Goal: Information Seeking & Learning: Learn about a topic

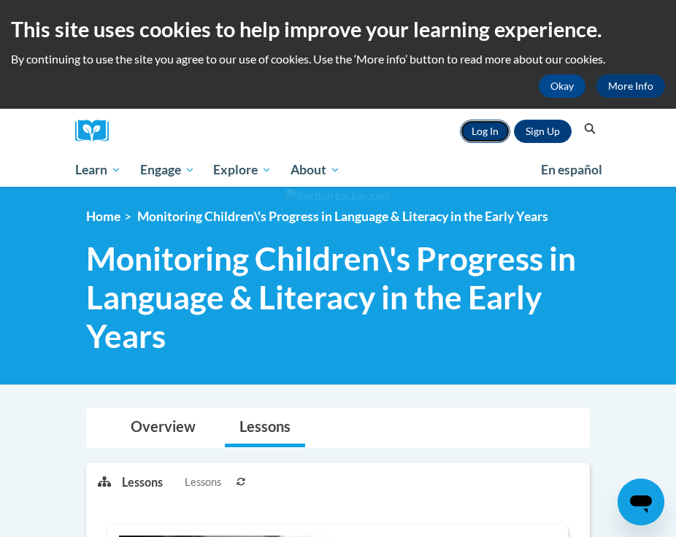
click at [488, 132] on link "Log In" at bounding box center [485, 131] width 50 height 23
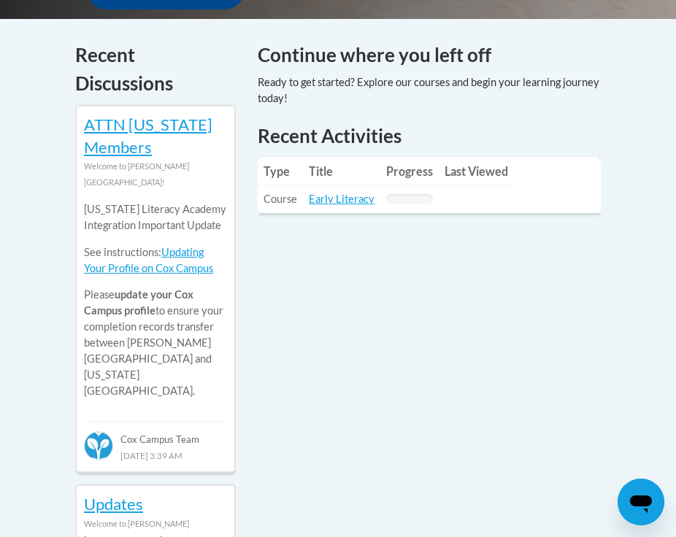
scroll to position [664, 0]
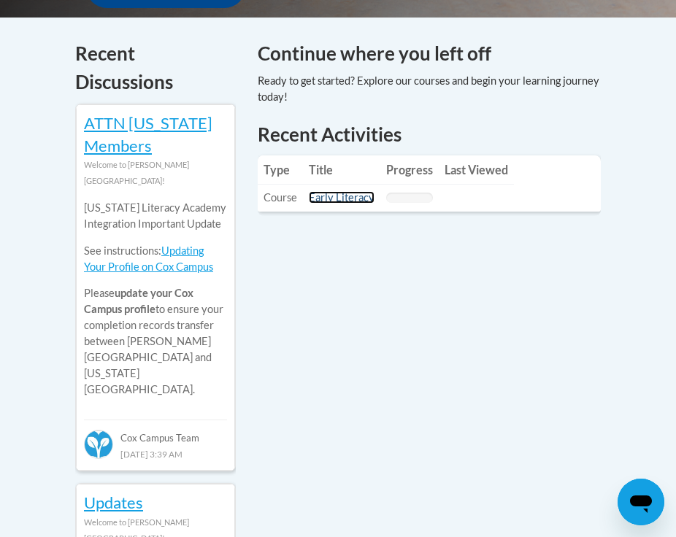
click at [345, 191] on link "Early Literacy" at bounding box center [342, 197] width 66 height 12
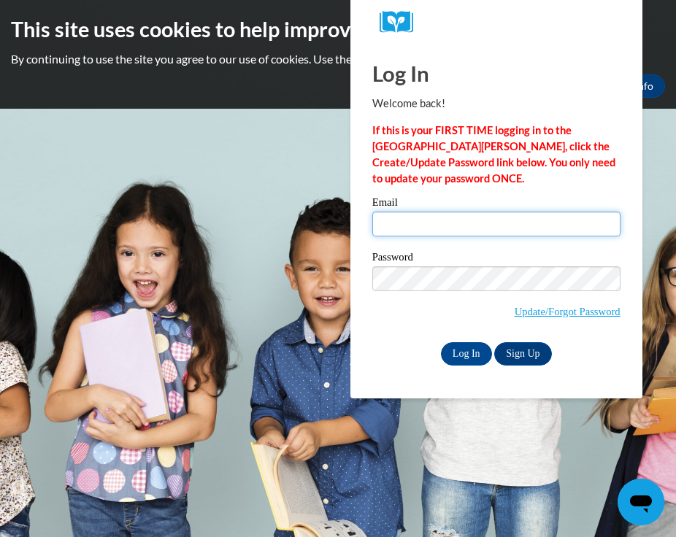
click at [426, 225] on input "Email" at bounding box center [496, 224] width 248 height 25
type input "amberlpete@gmail.com"
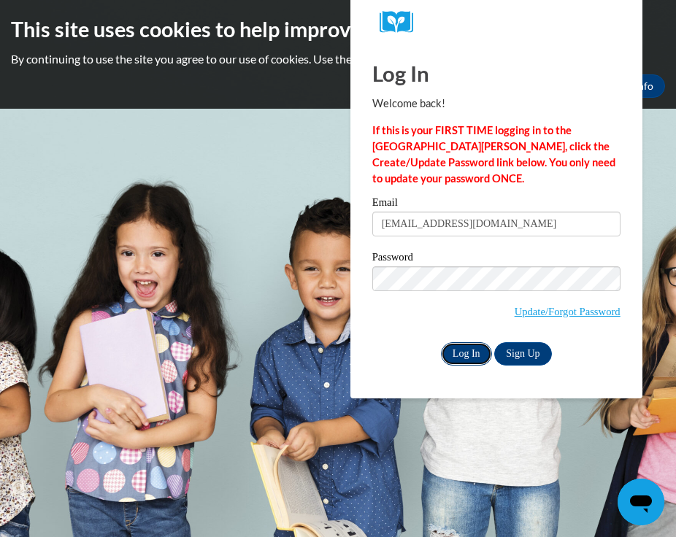
click at [473, 356] on input "Log In" at bounding box center [466, 353] width 51 height 23
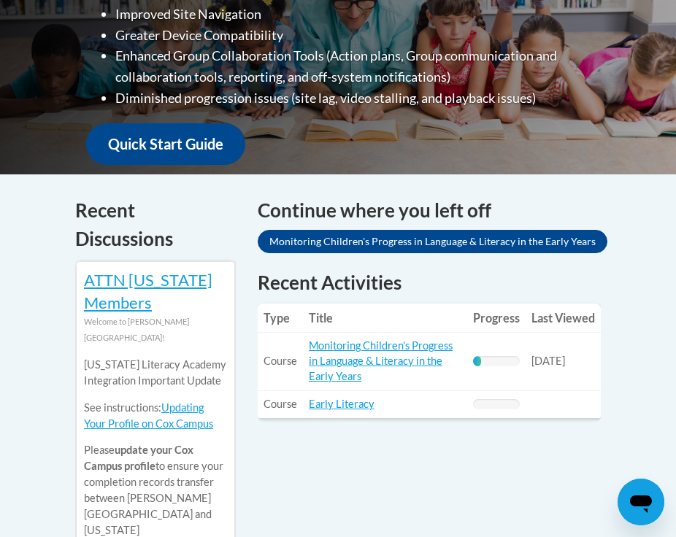
scroll to position [537, 0]
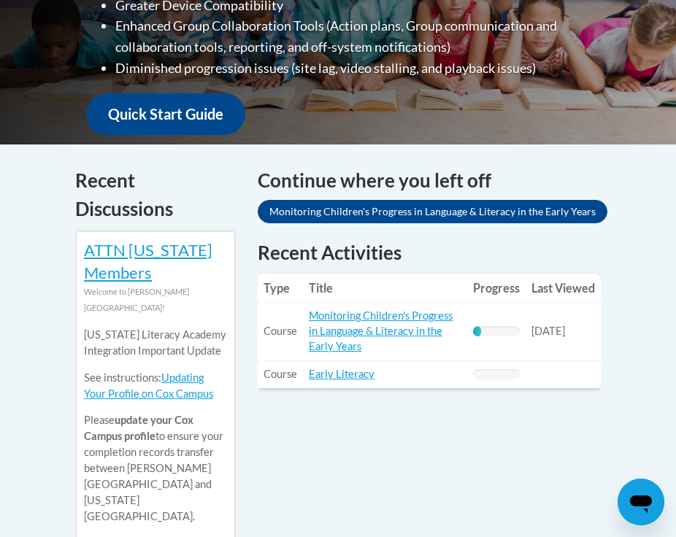
click at [374, 302] on td "Title: Monitoring Children's Progress in Language & Literacy in the Early Years" at bounding box center [385, 331] width 164 height 58
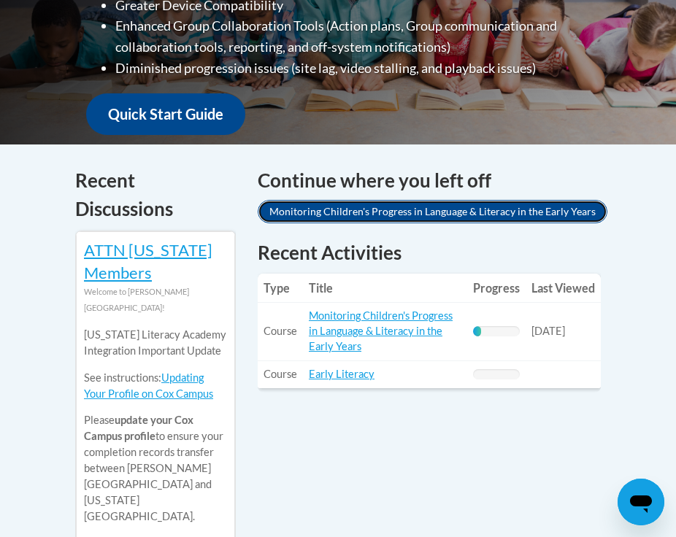
click at [421, 200] on link "Monitoring Children's Progress in Language & Literacy in the Early Years" at bounding box center [433, 211] width 350 height 23
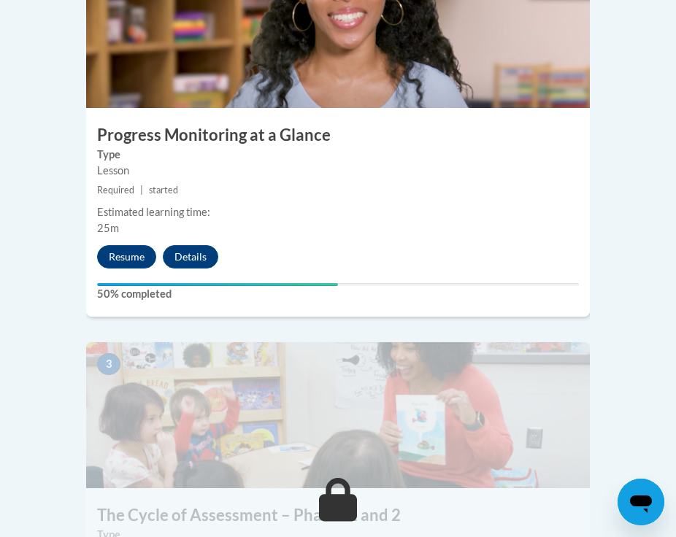
scroll to position [1050, 0]
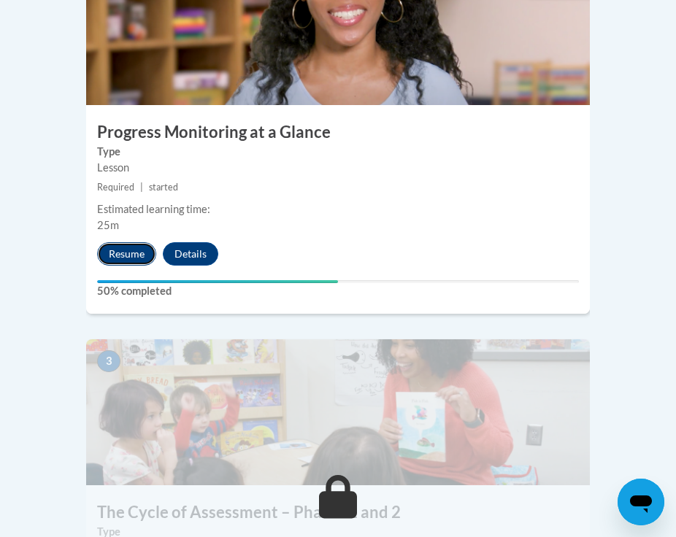
click at [132, 242] on button "Resume" at bounding box center [126, 253] width 59 height 23
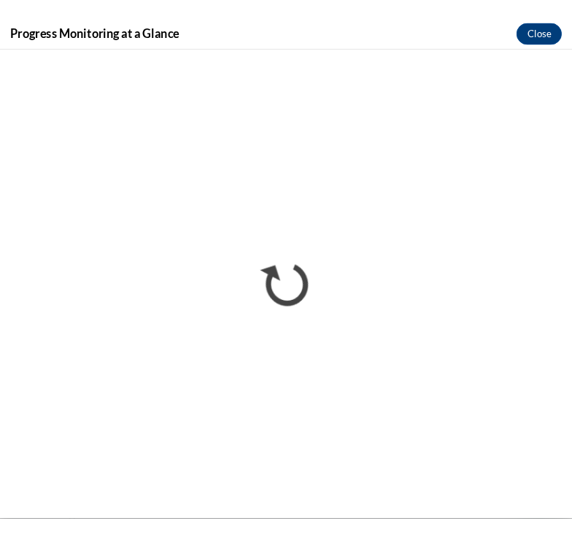
scroll to position [1095, 0]
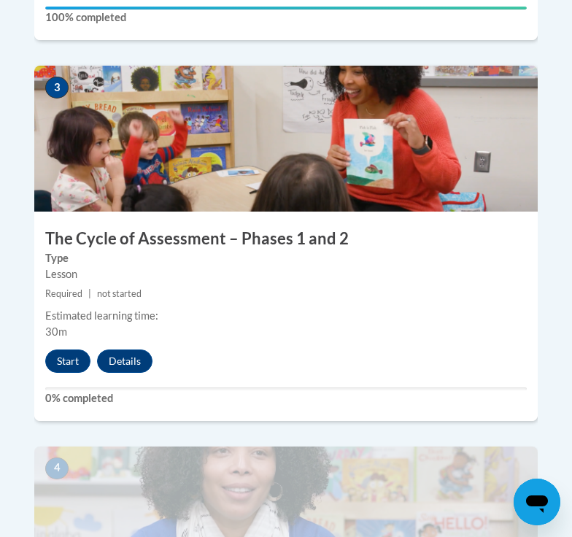
scroll to position [1375, 0]
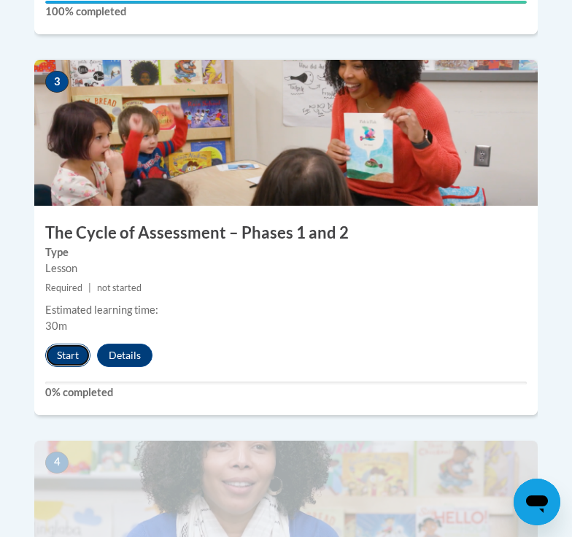
click at [67, 344] on button "Start" at bounding box center [67, 355] width 45 height 23
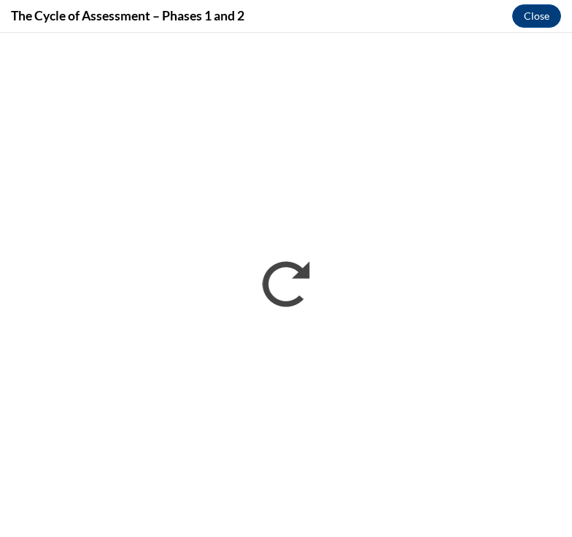
scroll to position [0, 0]
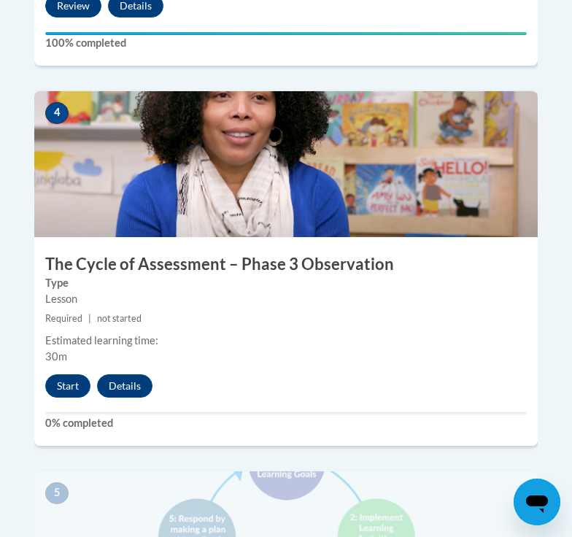
scroll to position [1726, 0]
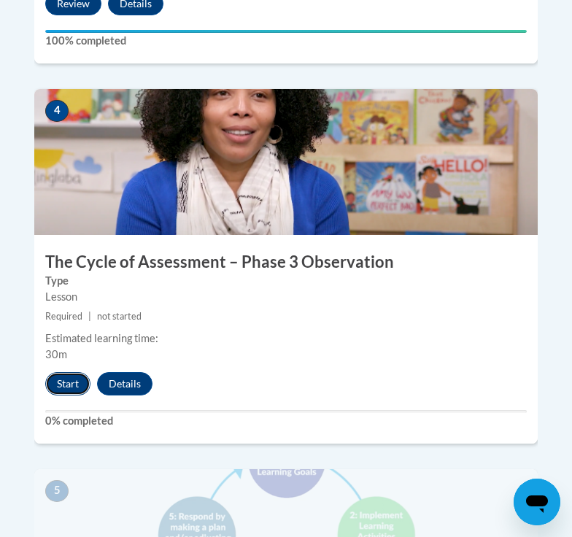
click at [72, 372] on button "Start" at bounding box center [67, 383] width 45 height 23
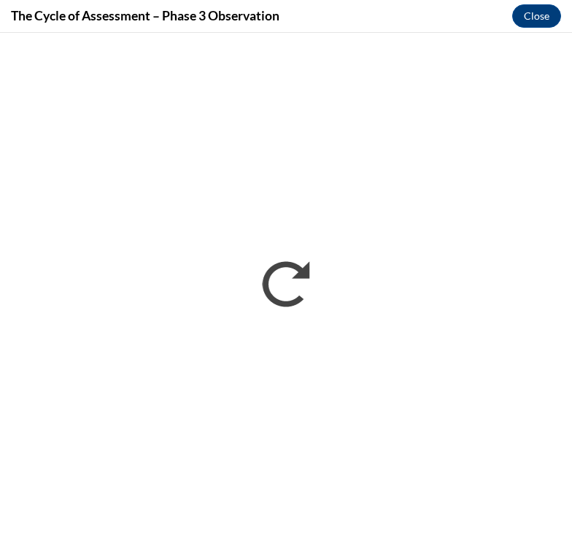
scroll to position [0, 0]
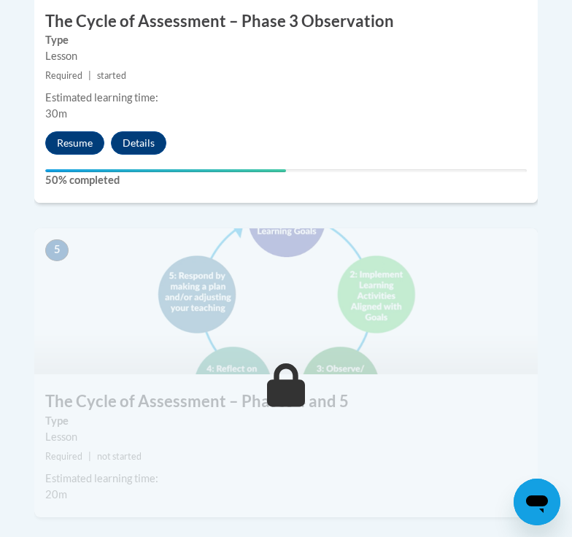
scroll to position [1926, 0]
